Goal: Transaction & Acquisition: Subscribe to service/newsletter

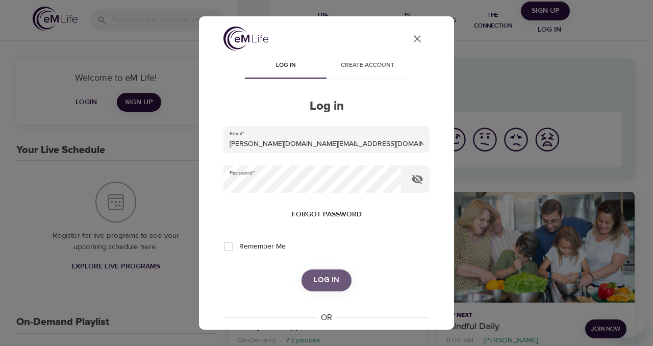
click at [323, 279] on span "Log in" at bounding box center [327, 280] width 26 height 13
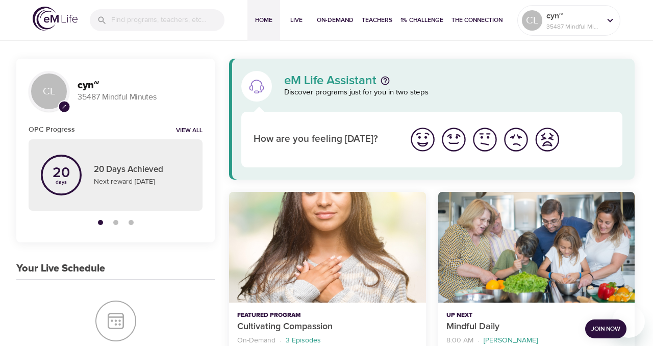
click at [597, 328] on span "Join Now" at bounding box center [606, 329] width 29 height 11
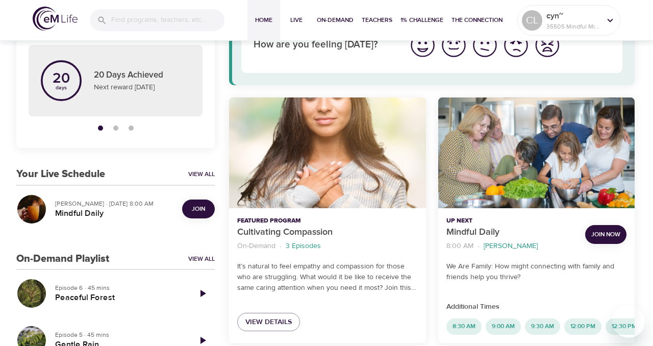
scroll to position [94, 0]
click at [606, 234] on span "Join Now" at bounding box center [606, 234] width 29 height 11
